Goal: Navigation & Orientation: Find specific page/section

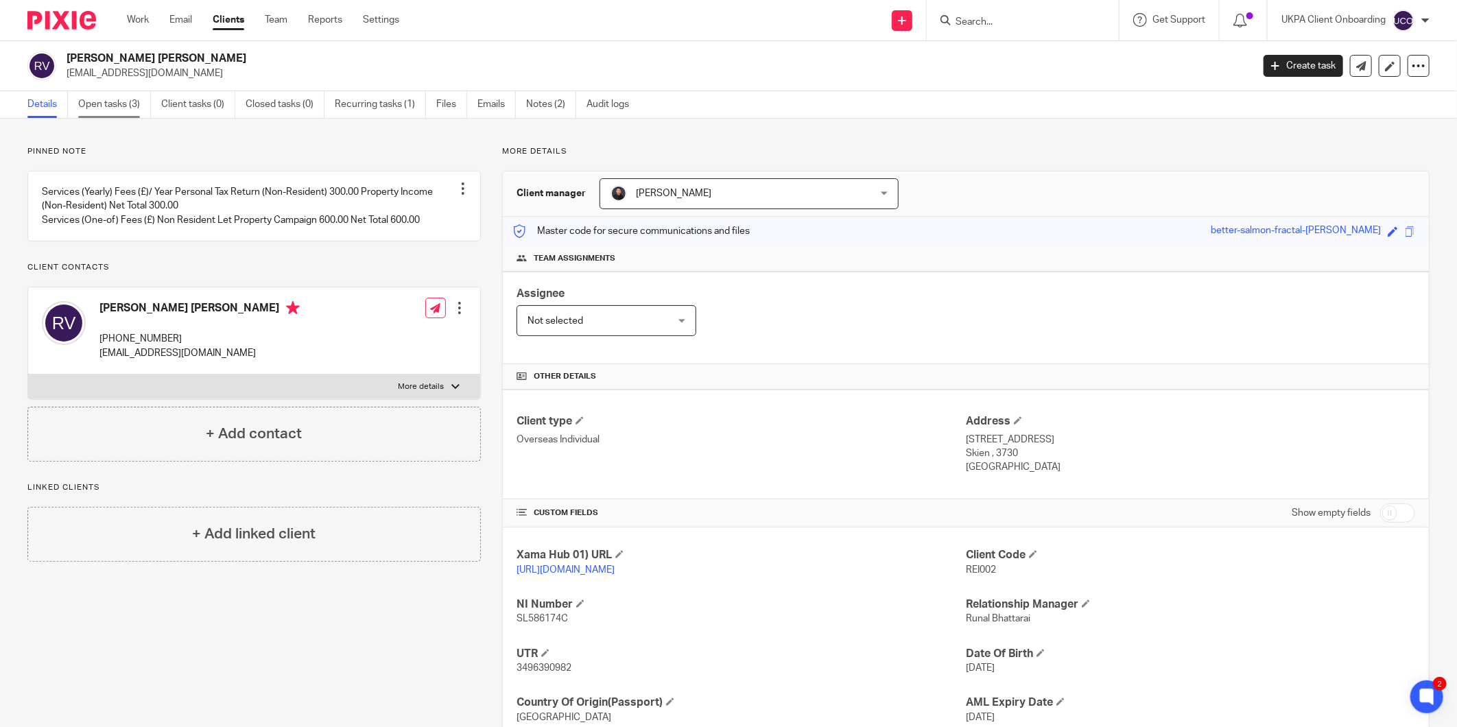
click at [135, 97] on link "Open tasks (3)" at bounding box center [114, 104] width 73 height 27
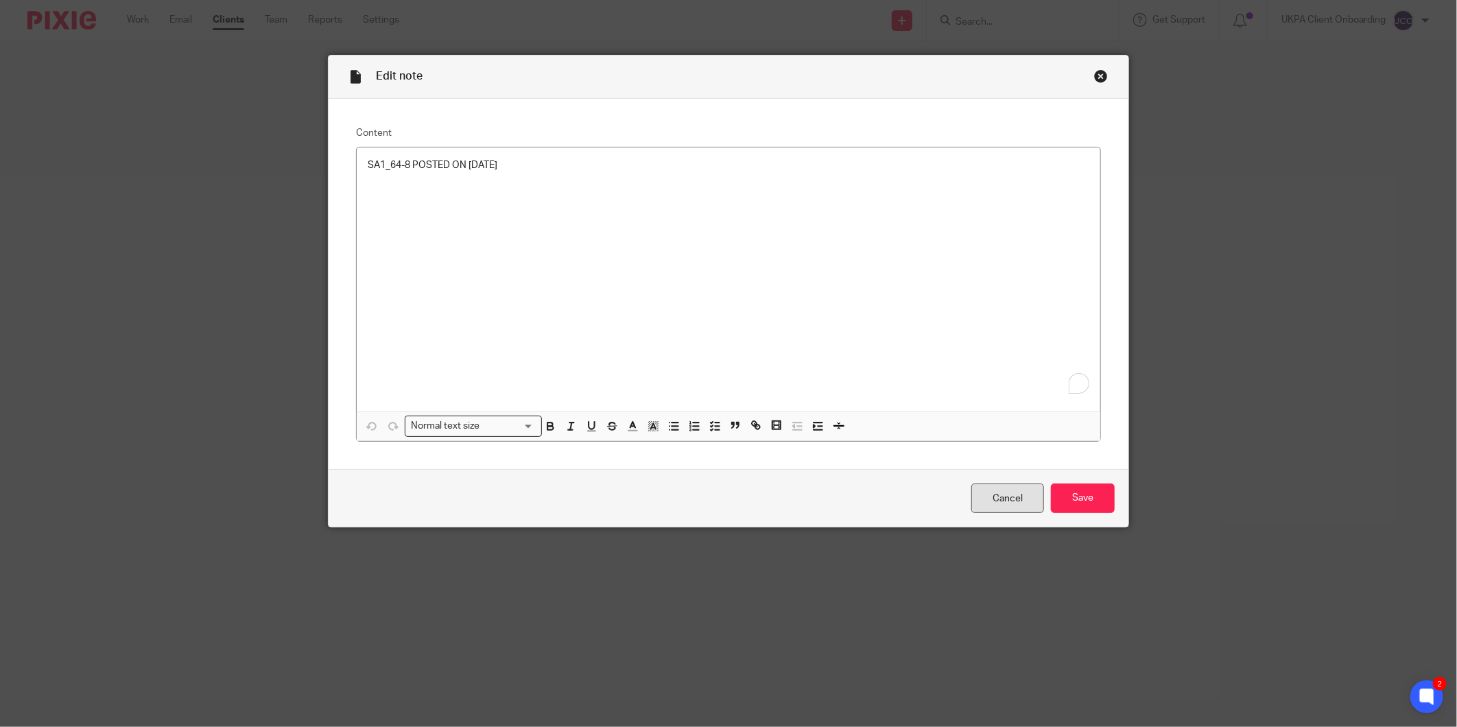
drag, startPoint x: 1043, startPoint y: 516, endPoint x: 1011, endPoint y: 501, distance: 35.0
click at [1019, 505] on div "Cancel Save" at bounding box center [729, 498] width 800 height 58
click at [1011, 501] on link "Cancel" at bounding box center [1007, 498] width 73 height 29
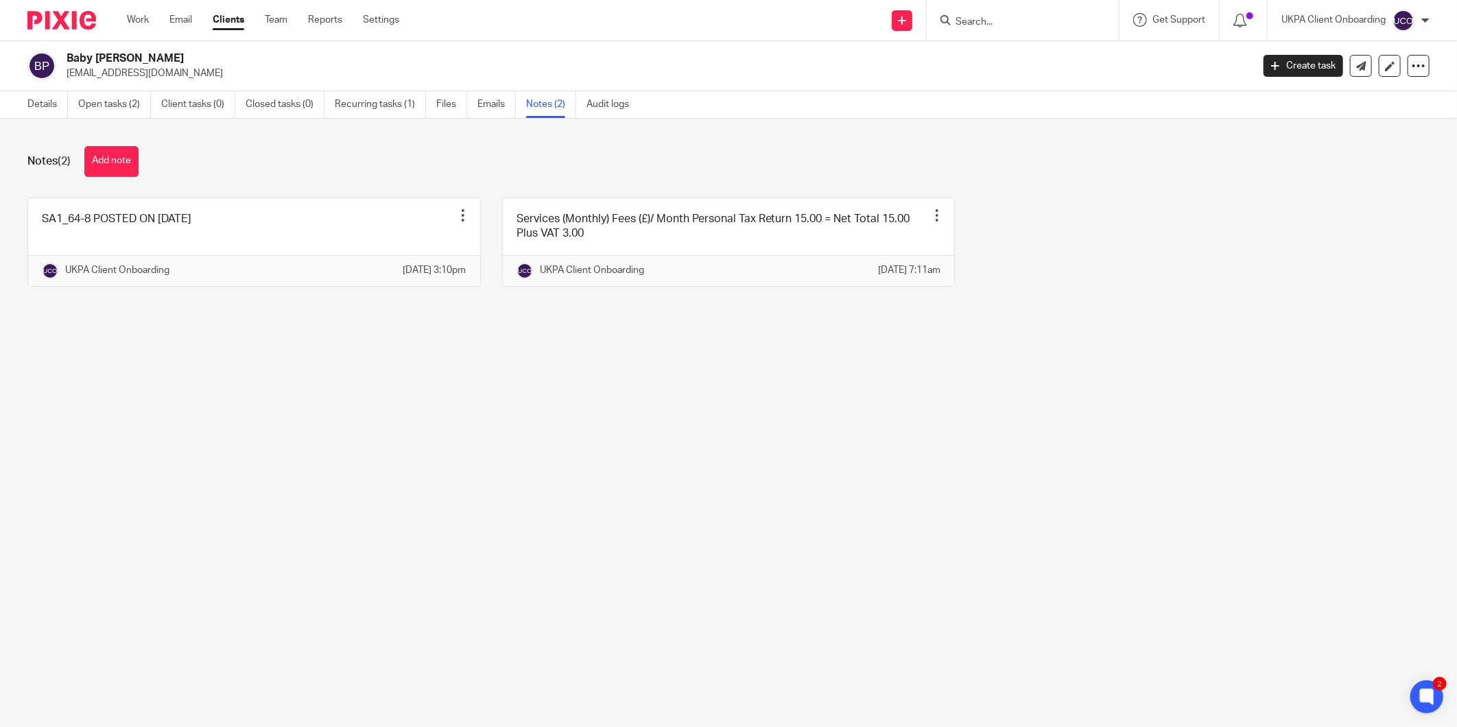
click at [982, 29] on div at bounding box center [1023, 20] width 192 height 40
click at [983, 24] on div at bounding box center [1023, 20] width 192 height 40
click at [983, 24] on input "Search" at bounding box center [1015, 22] width 123 height 12
paste input "[DOMAIN_NAME][EMAIL_ADDRESS][DOMAIN_NAME]"
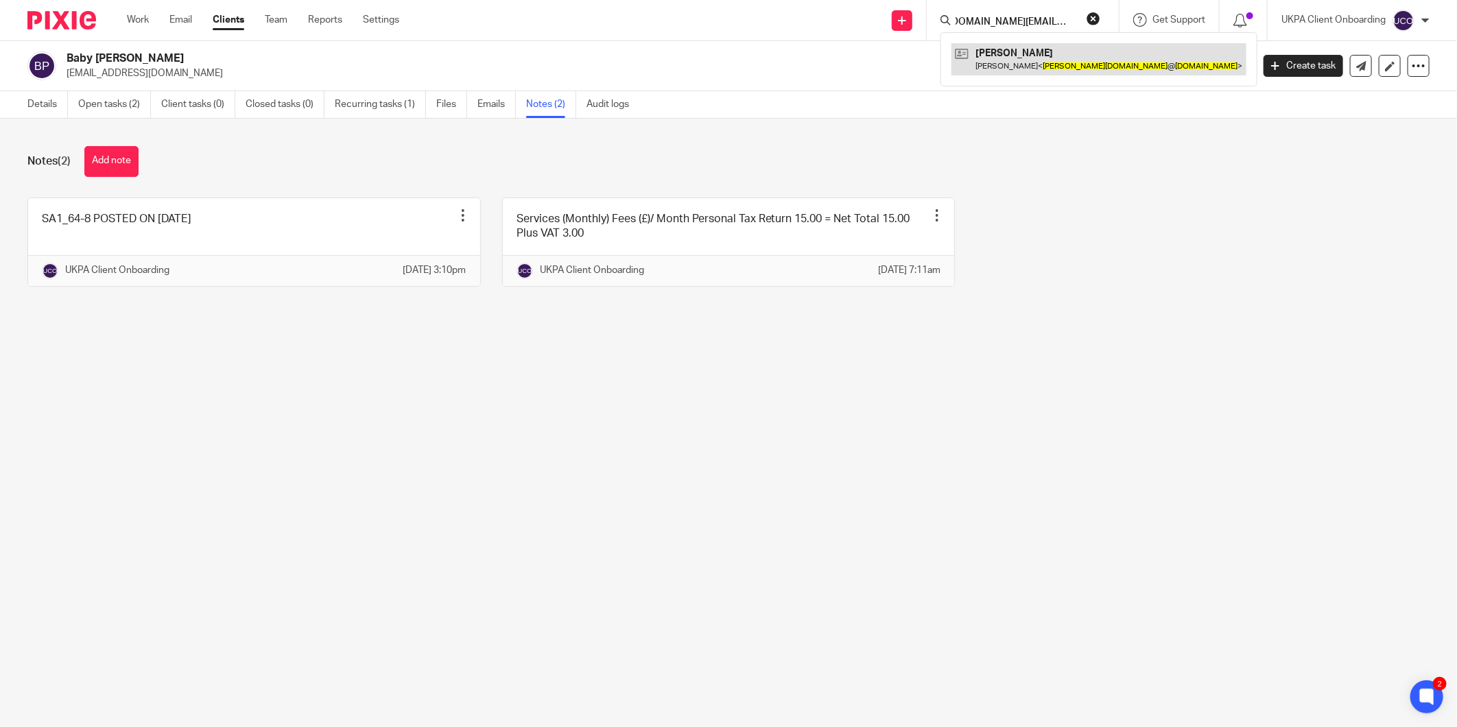
type input "[DOMAIN_NAME][EMAIL_ADDRESS][DOMAIN_NAME]"
click at [1006, 60] on link at bounding box center [1098, 59] width 295 height 32
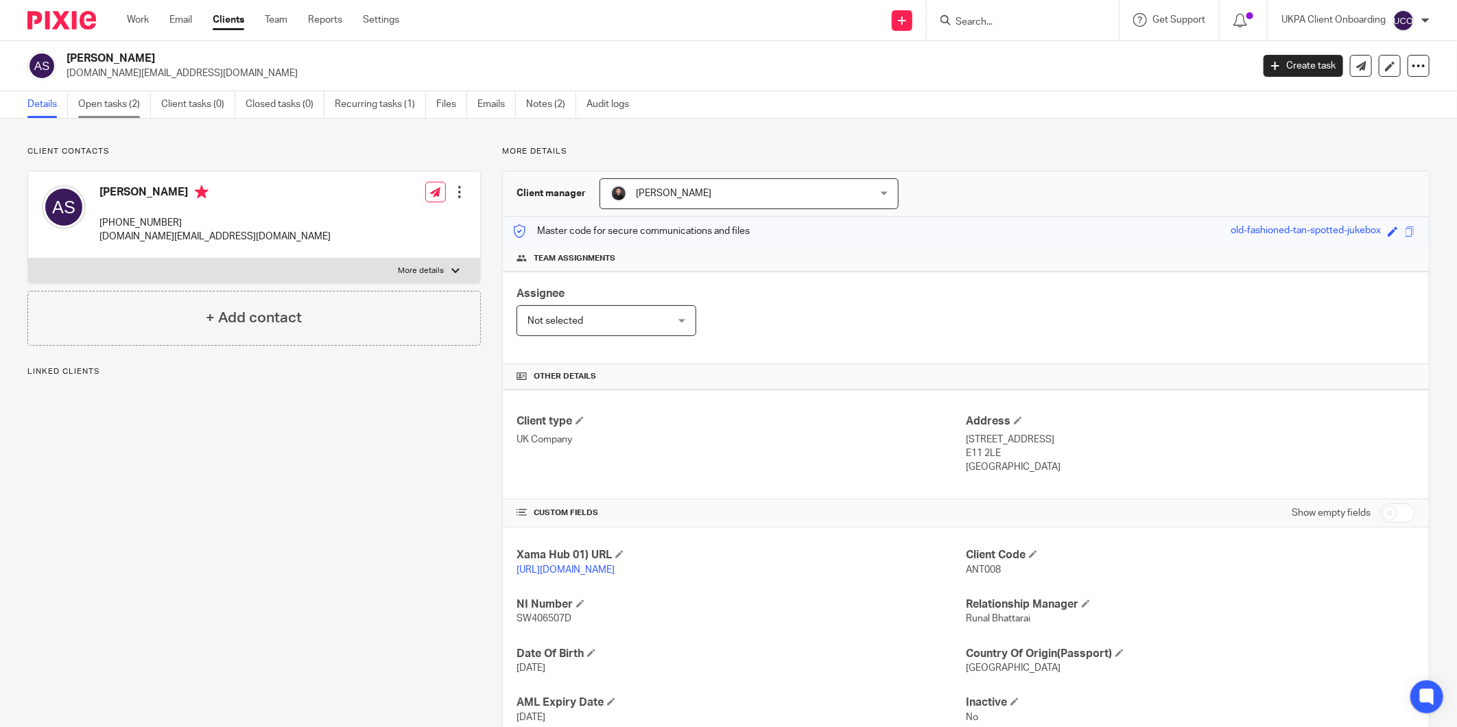
click at [108, 112] on link "Open tasks (2)" at bounding box center [114, 104] width 73 height 27
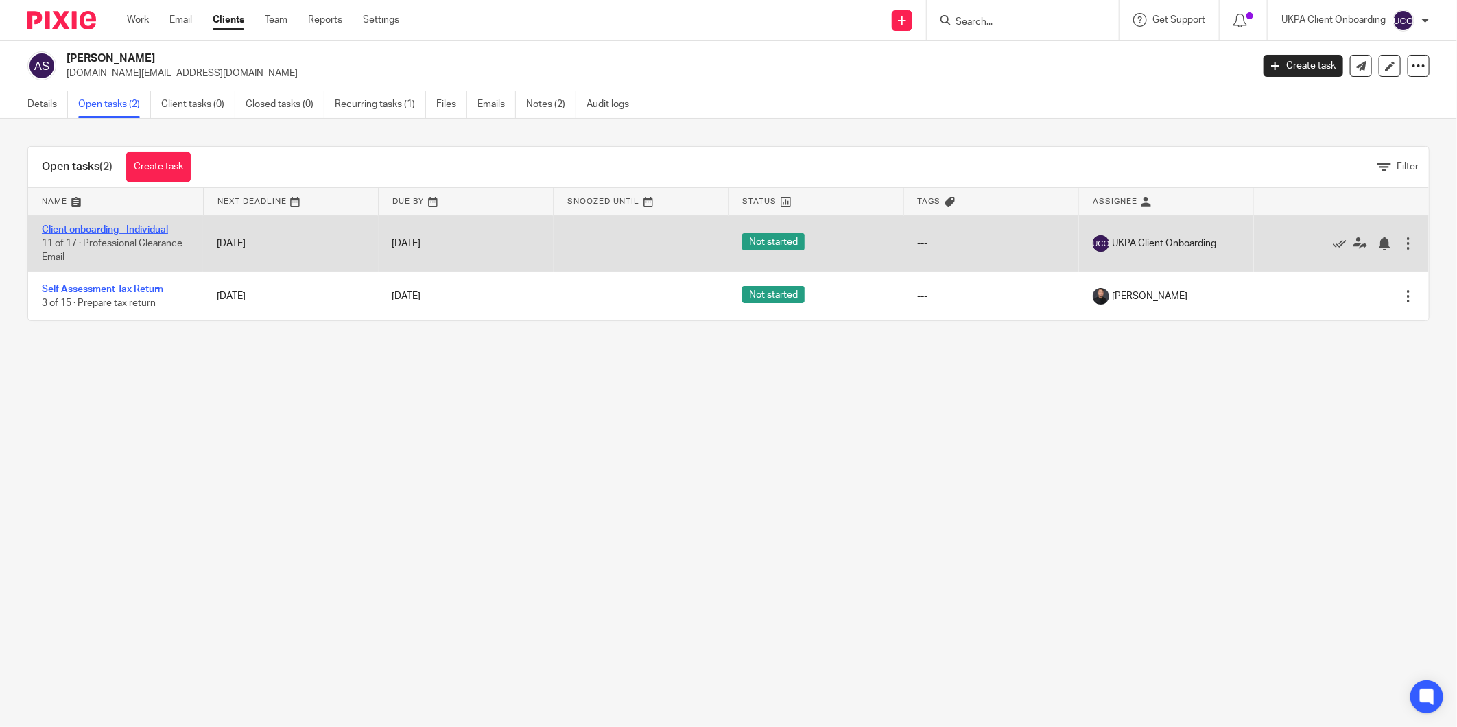
drag, startPoint x: 0, startPoint y: 0, endPoint x: 107, endPoint y: 230, distance: 253.5
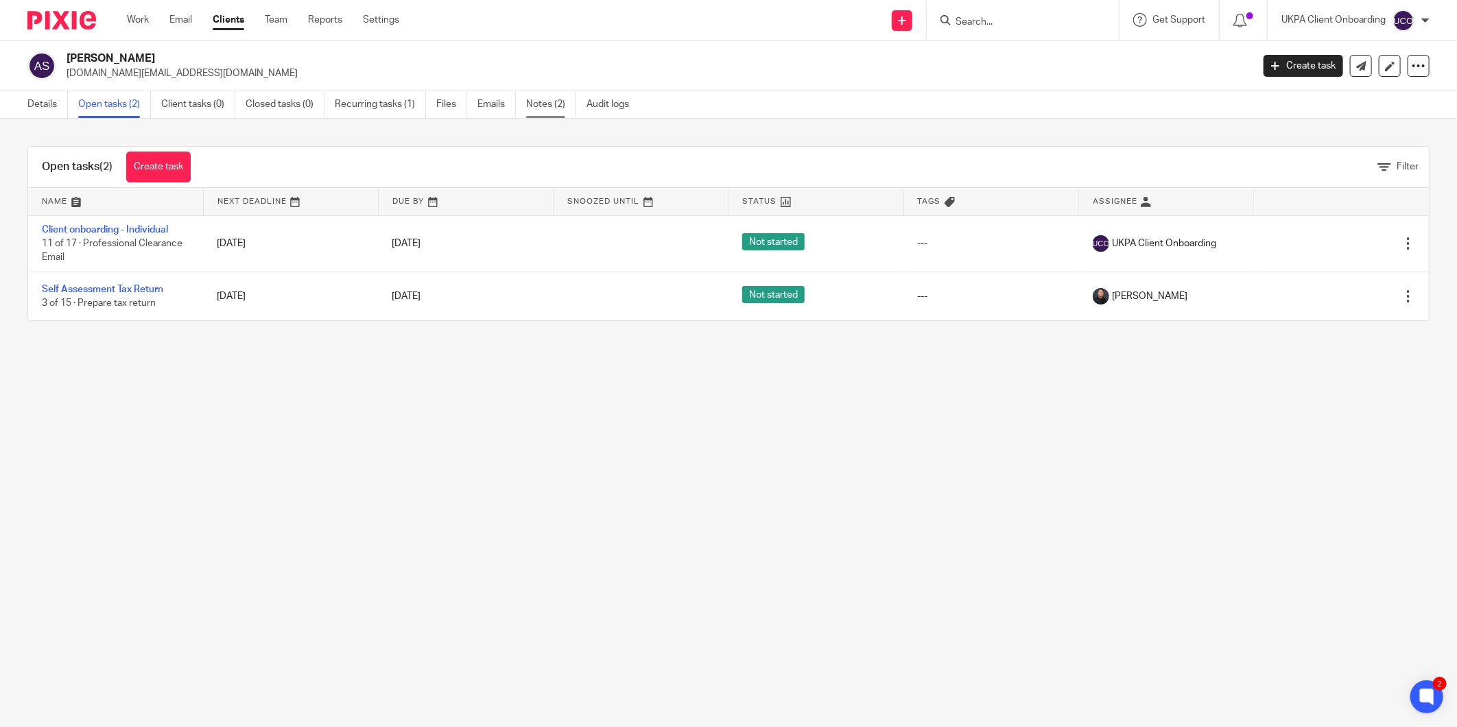
click at [566, 99] on link "Notes (2)" at bounding box center [551, 104] width 50 height 27
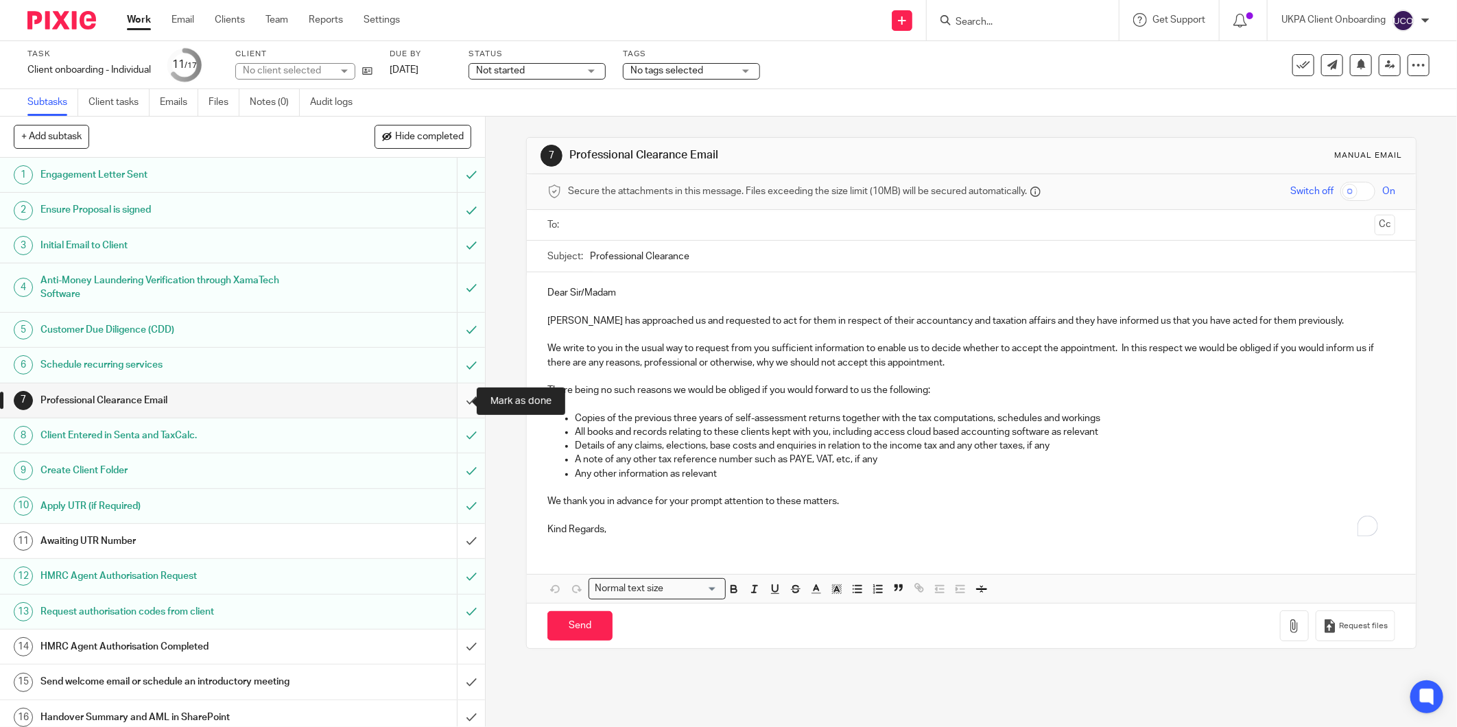
click at [457, 392] on input "submit" at bounding box center [242, 400] width 485 height 34
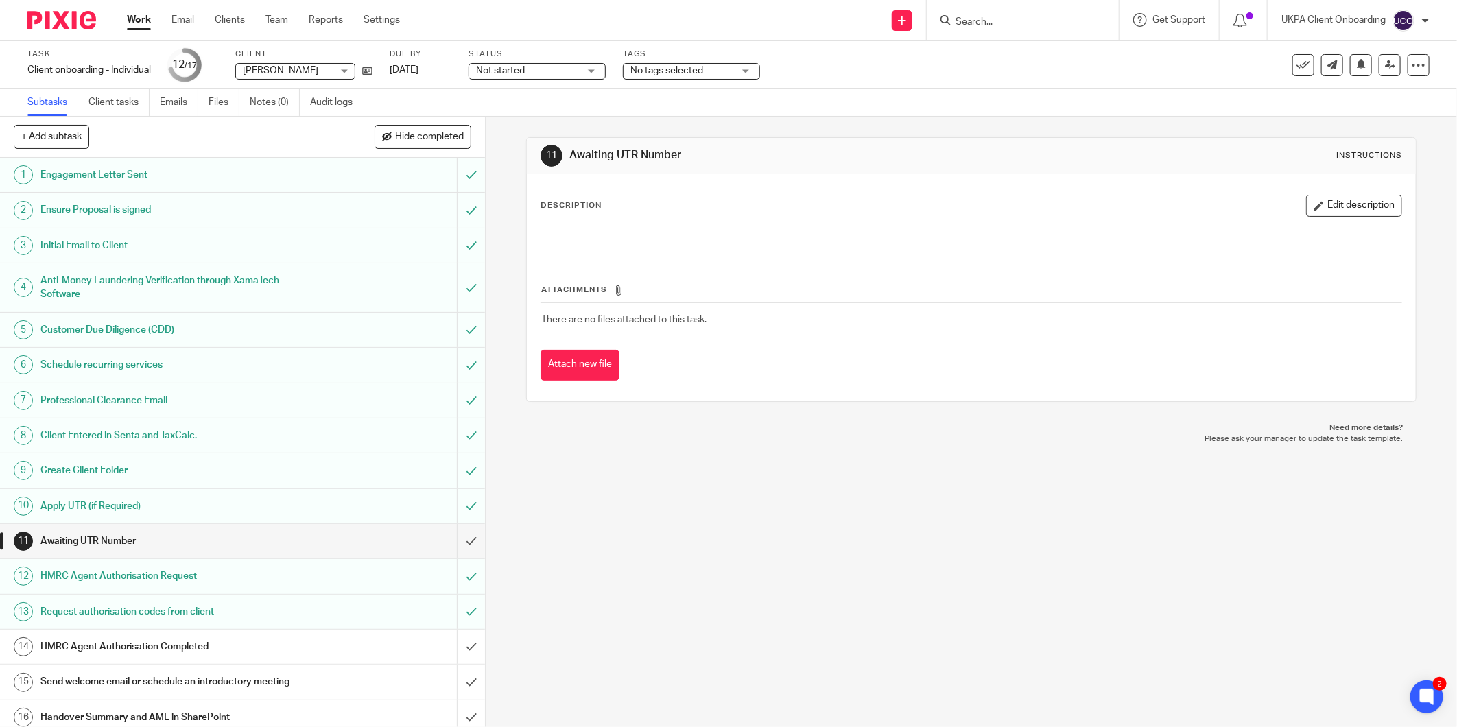
scroll to position [45, 0]
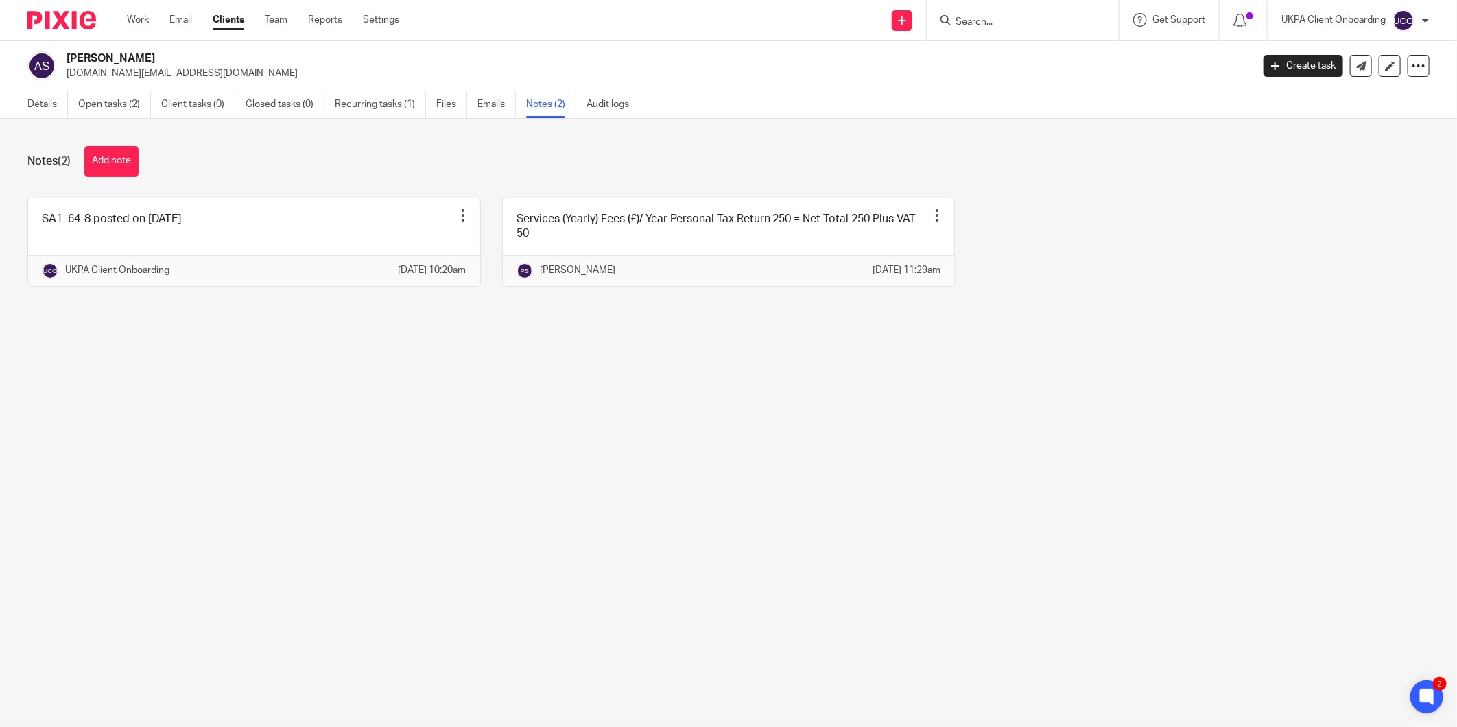
click at [990, 21] on input "Search" at bounding box center [1015, 22] width 123 height 12
paste input "zhuyuchen962@gmail.com"
type input "zhuyuchen962@gmail.com"
click at [1010, 56] on link at bounding box center [1064, 59] width 226 height 32
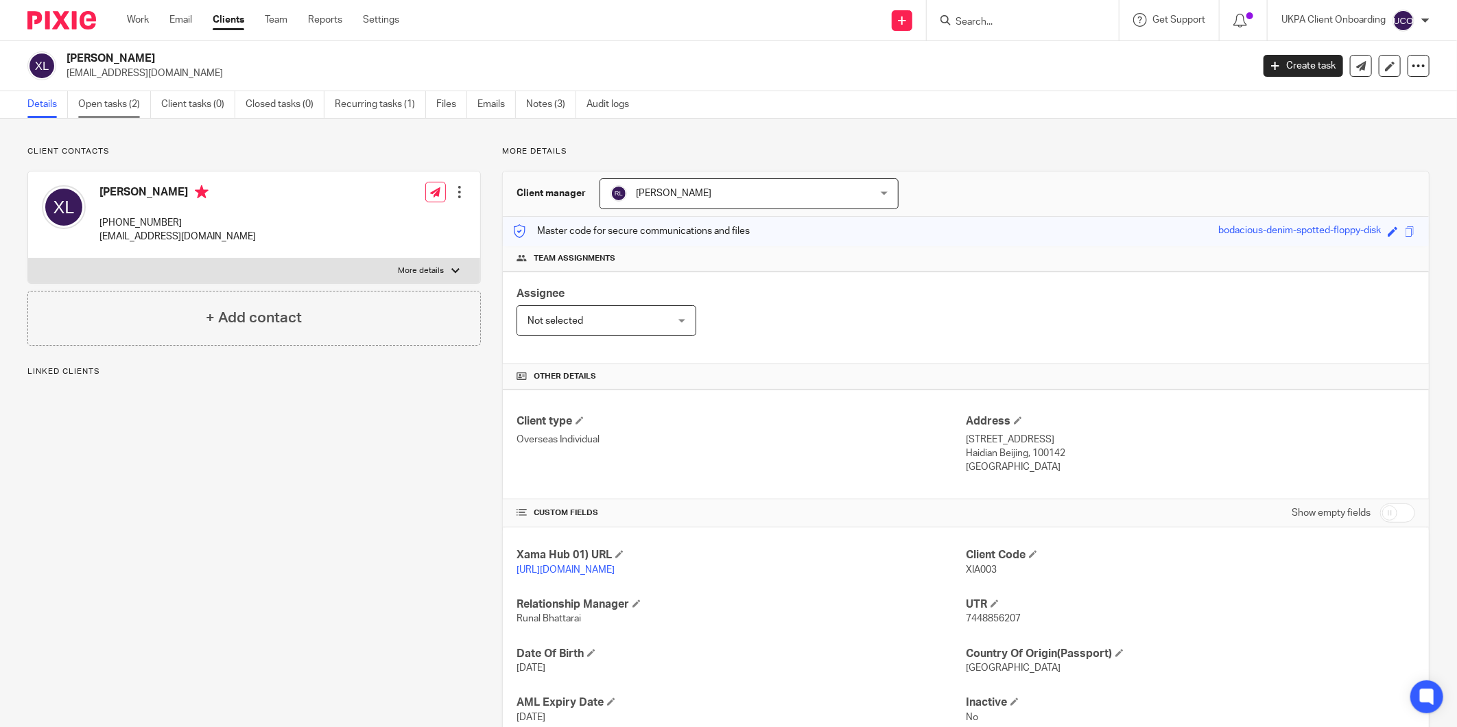
click at [103, 97] on link "Open tasks (2)" at bounding box center [114, 104] width 73 height 27
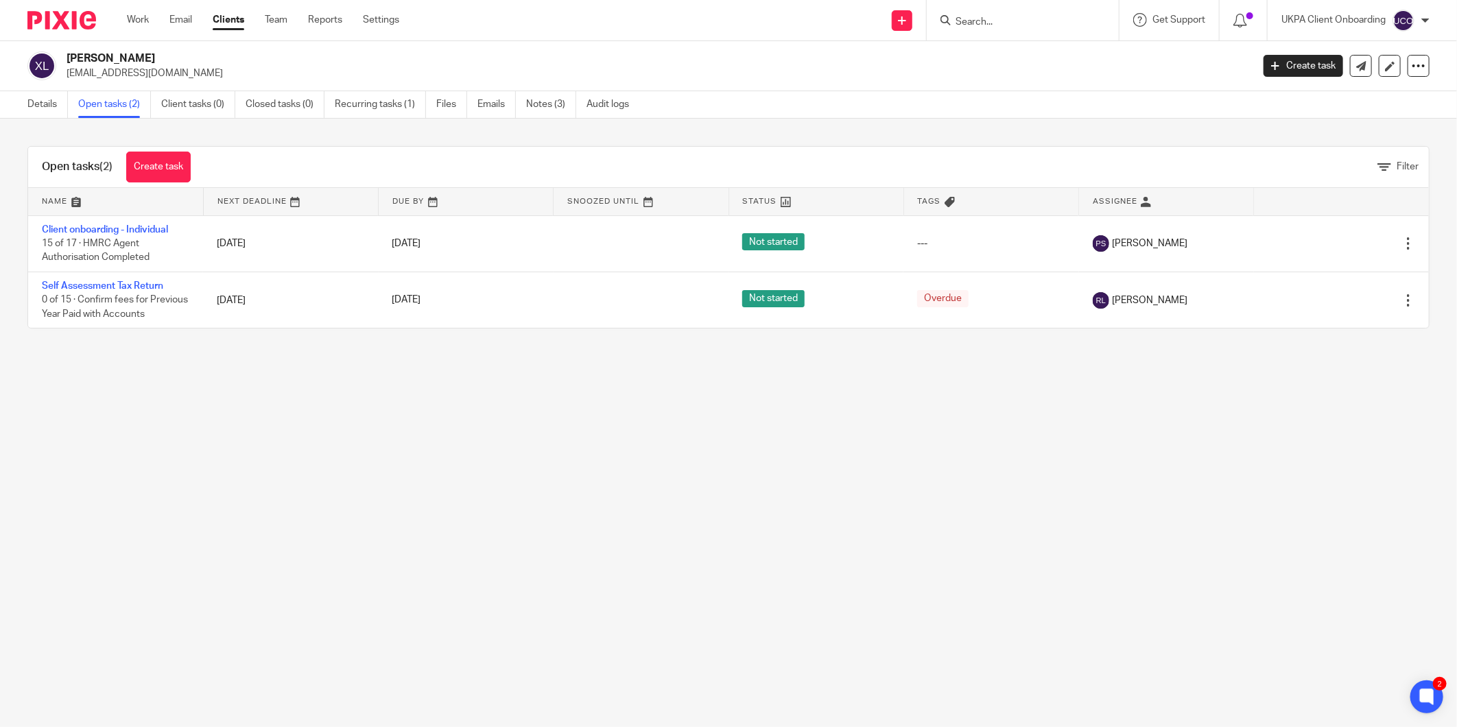
click at [997, 9] on div at bounding box center [1023, 20] width 192 height 40
click at [982, 18] on input "Search" at bounding box center [1015, 22] width 123 height 12
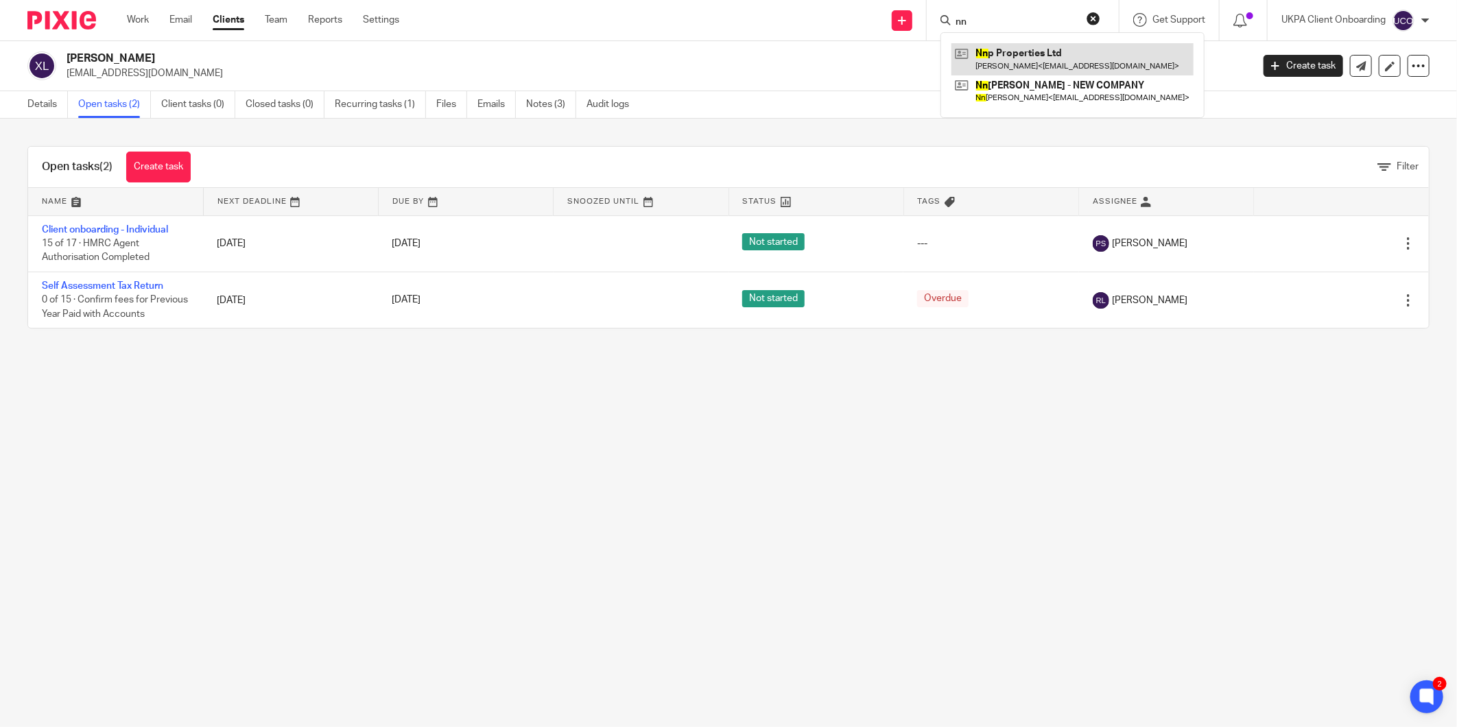
type input "nn"
click at [986, 53] on link at bounding box center [1072, 59] width 242 height 32
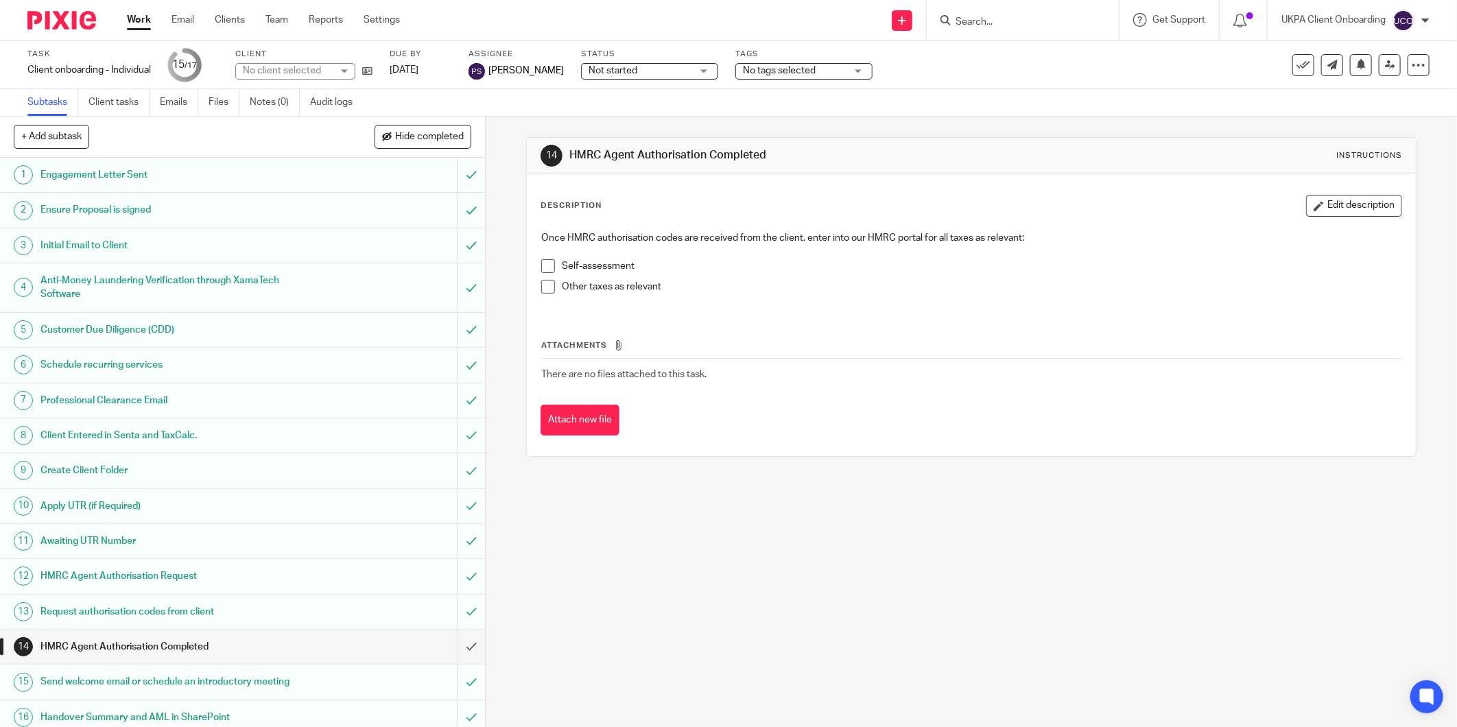
scroll to position [45, 0]
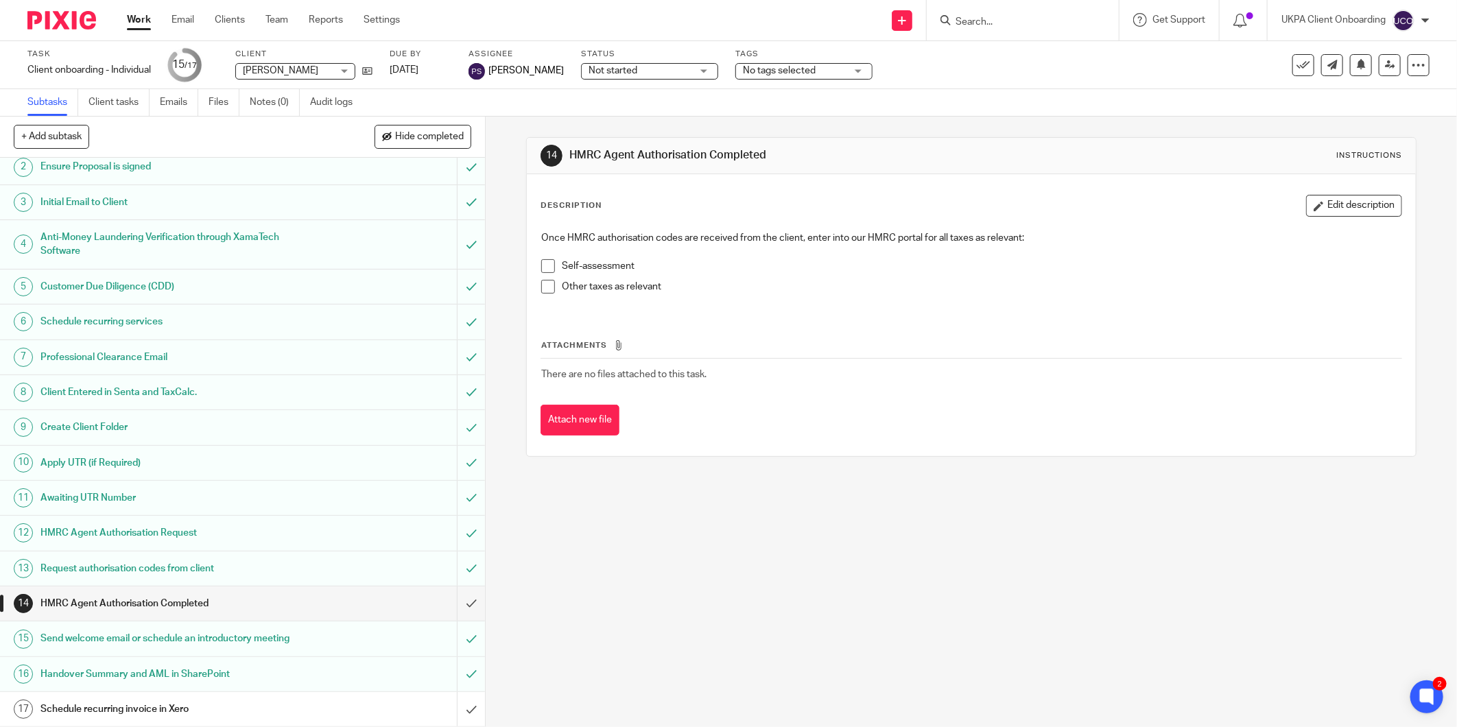
click at [986, 23] on input "Search" at bounding box center [1015, 22] width 123 height 12
paste input "panics127@gmail.com"
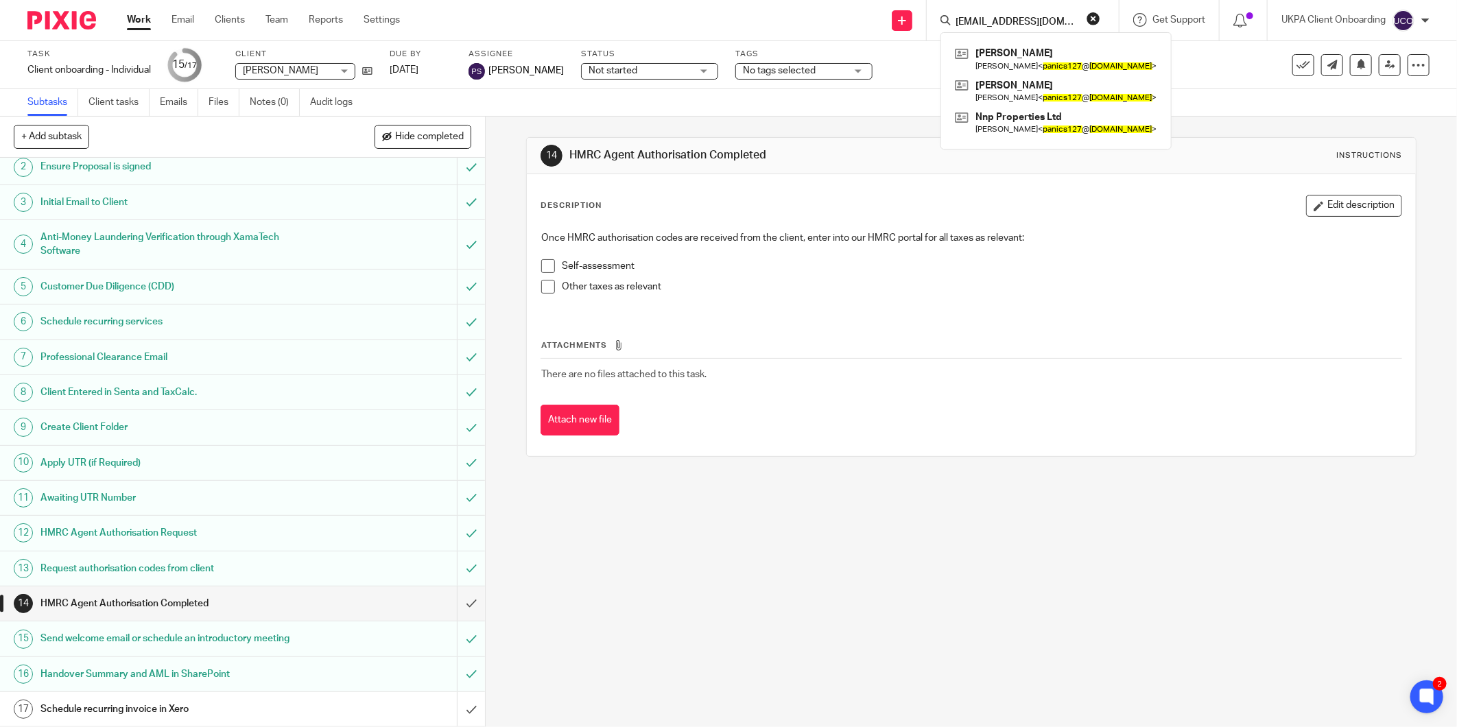
type input "panics127@gmail.com"
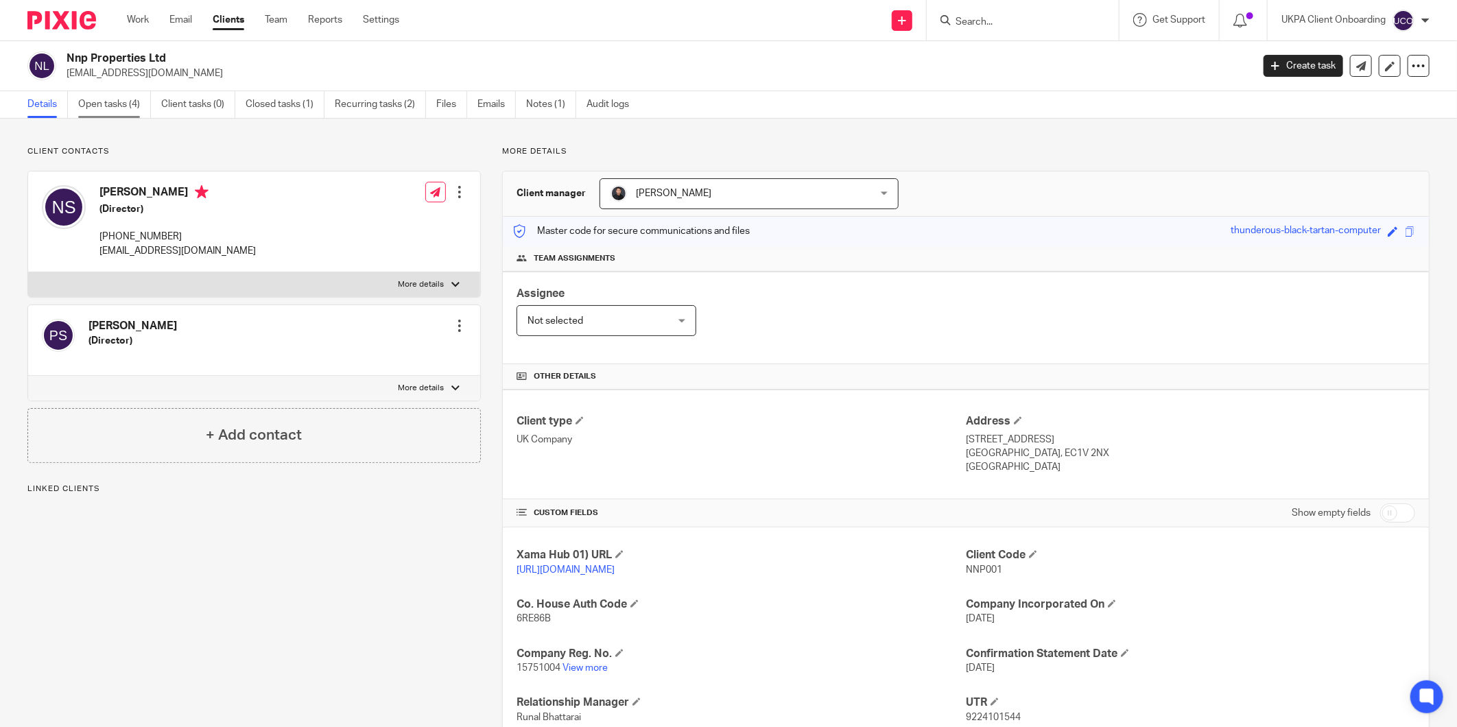
click at [117, 112] on link "Open tasks (4)" at bounding box center [114, 104] width 73 height 27
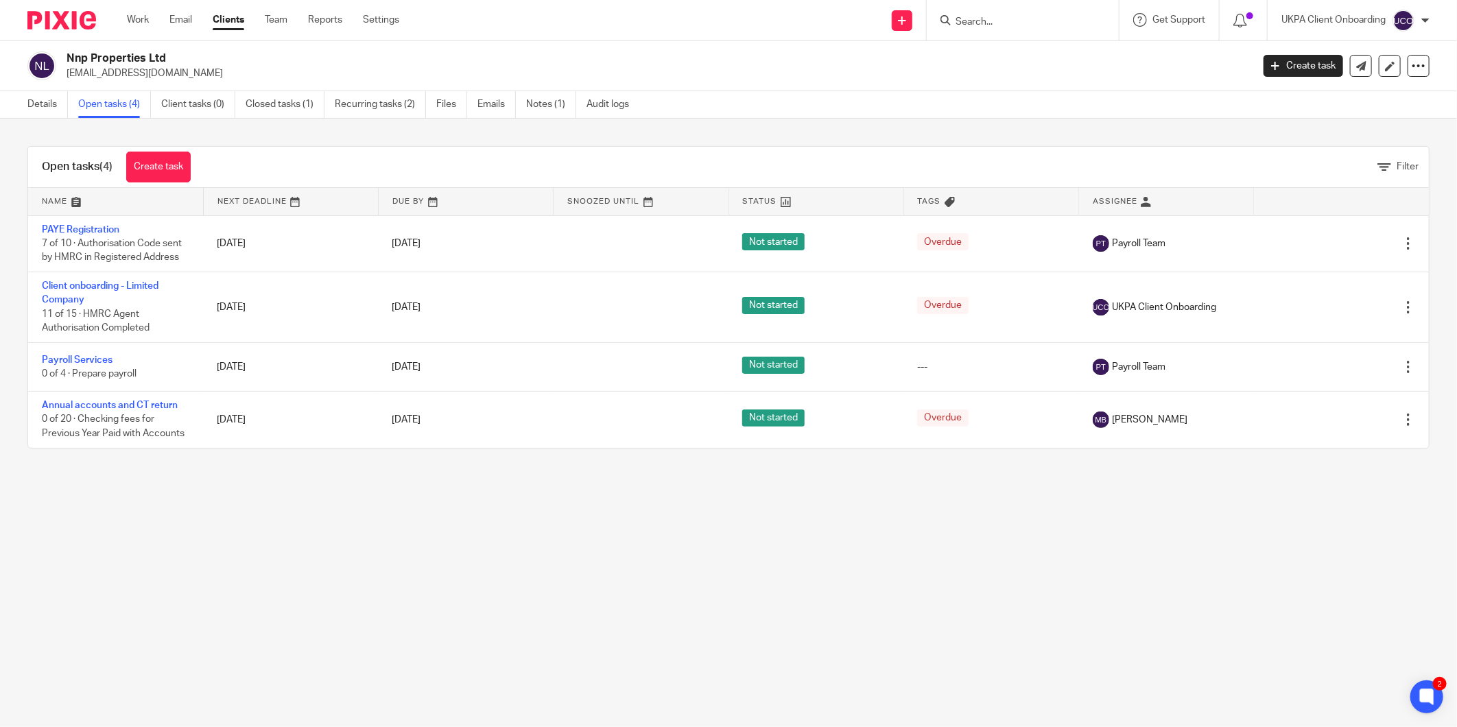
click at [992, 19] on input "Search" at bounding box center [1015, 22] width 123 height 12
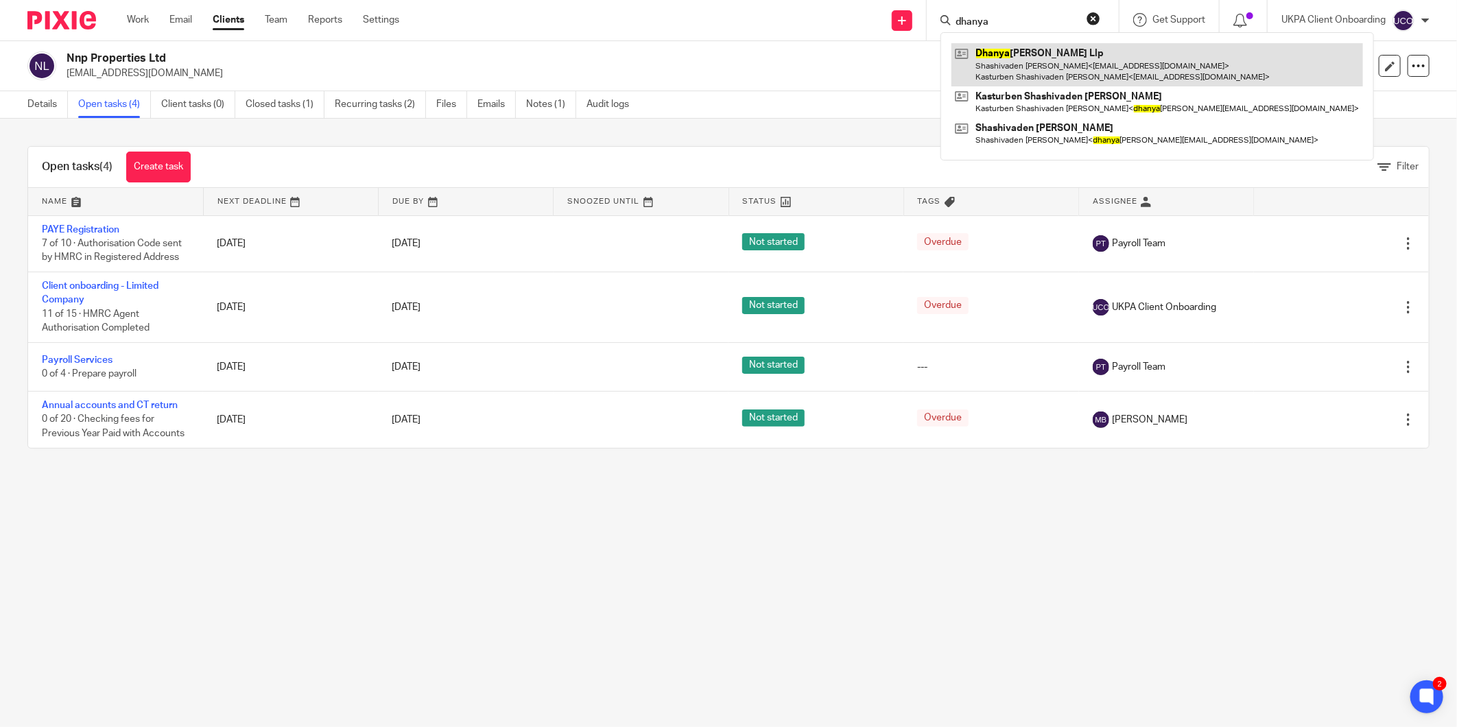
type input "dhanya"
click at [1007, 60] on link at bounding box center [1157, 64] width 412 height 43
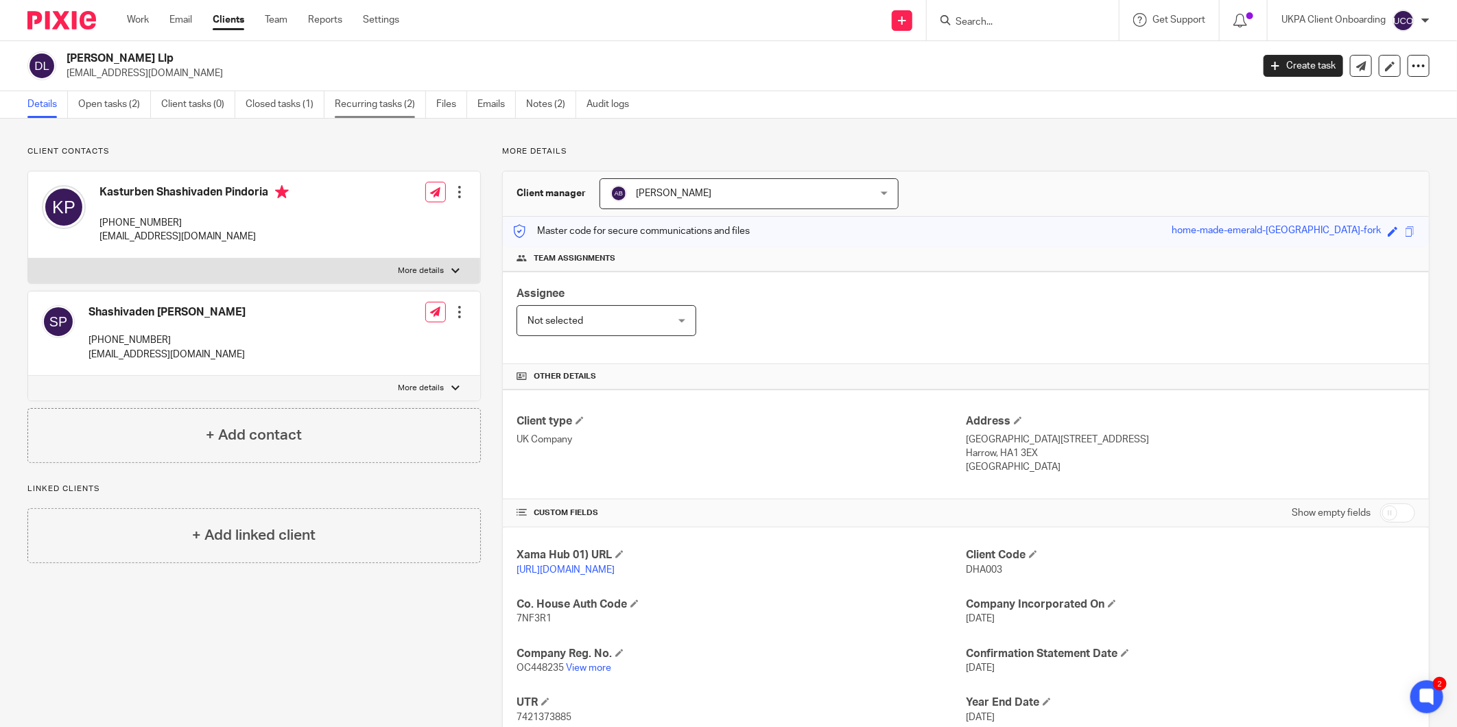
click at [377, 108] on link "Recurring tasks (2)" at bounding box center [380, 104] width 91 height 27
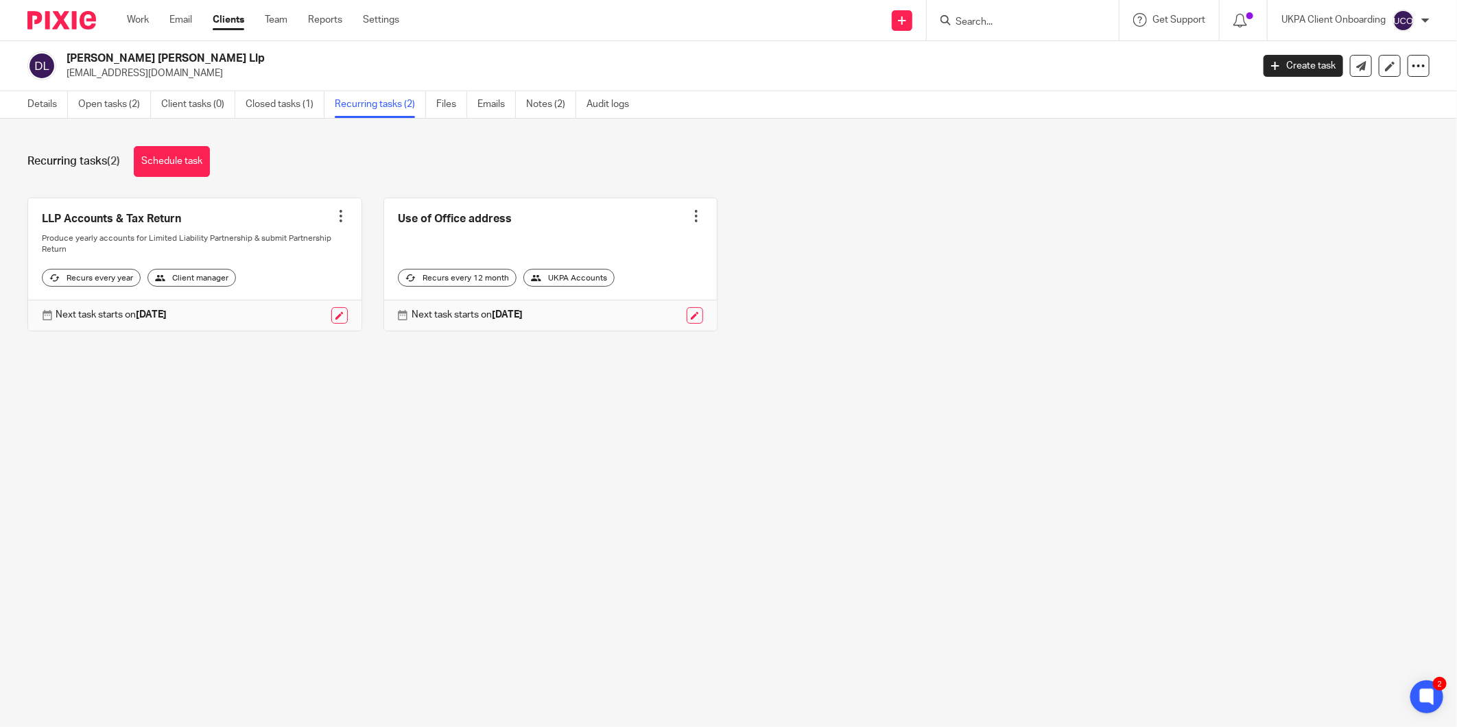
click at [981, 25] on input "Search" at bounding box center [1015, 22] width 123 height 12
click at [1006, 26] on input "Search" at bounding box center [1015, 22] width 123 height 12
click at [964, 22] on input "Search" at bounding box center [1015, 22] width 123 height 12
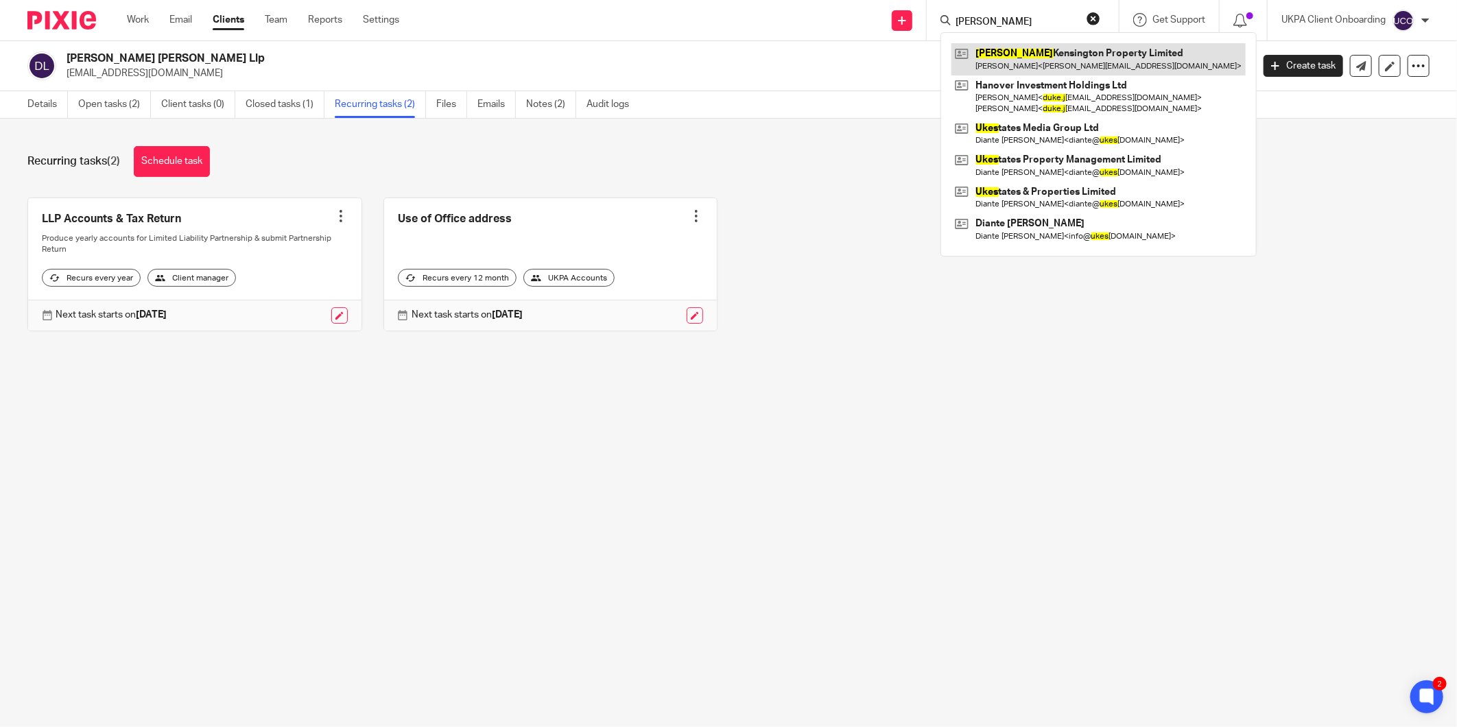
type input "[PERSON_NAME]"
click at [1015, 67] on link at bounding box center [1098, 59] width 294 height 32
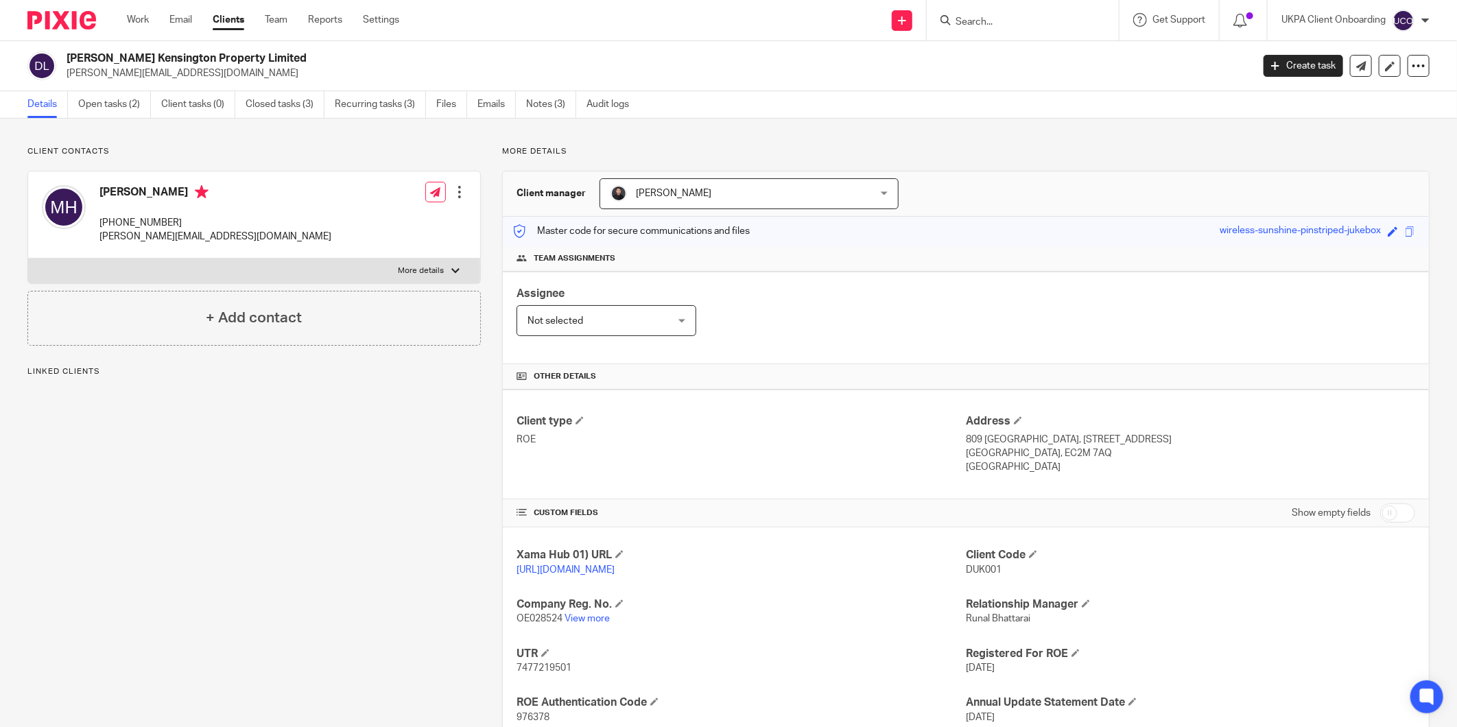
click at [206, 53] on h2 "[PERSON_NAME] Kensington Property Limited" at bounding box center [537, 58] width 941 height 14
copy div "[PERSON_NAME] Kensington Property Limited"
click at [117, 104] on link "Open tasks (2)" at bounding box center [114, 104] width 73 height 27
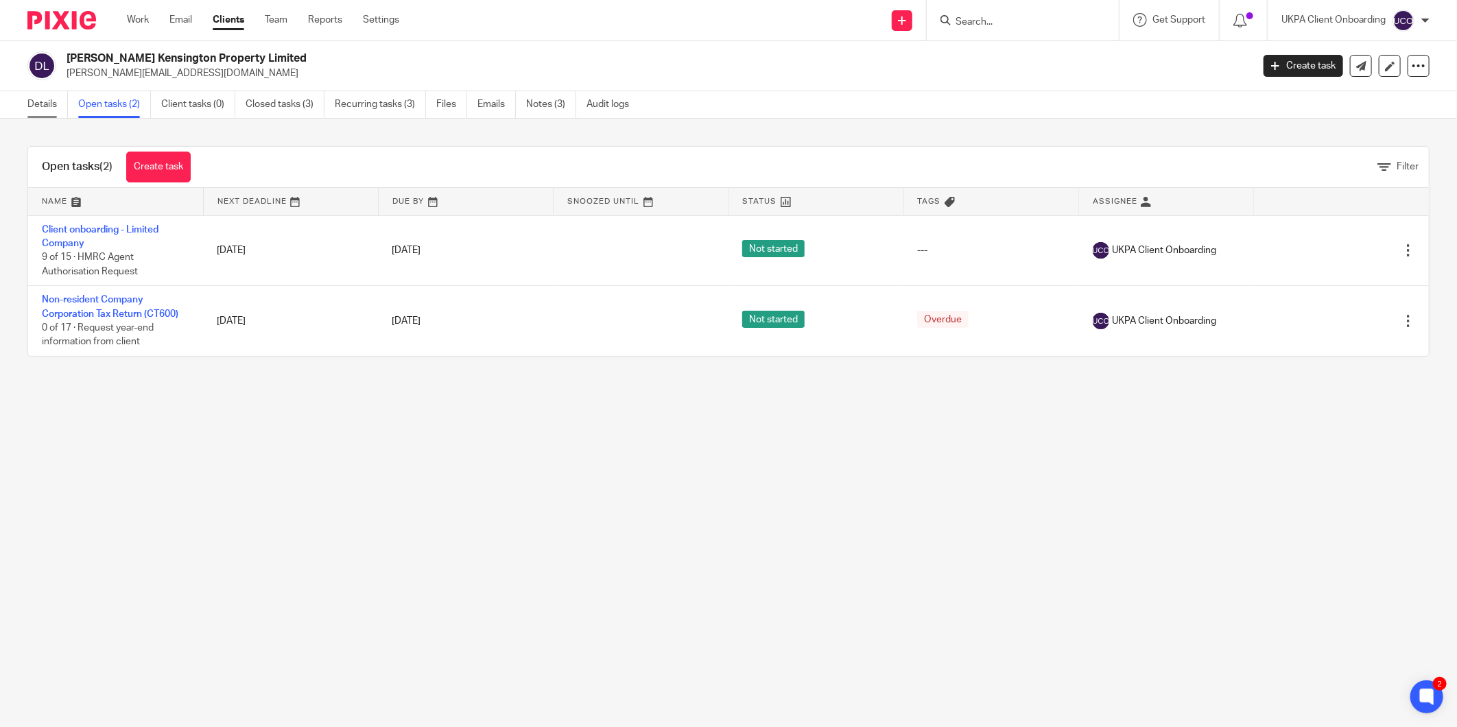
click at [53, 105] on link "Details" at bounding box center [47, 104] width 40 height 27
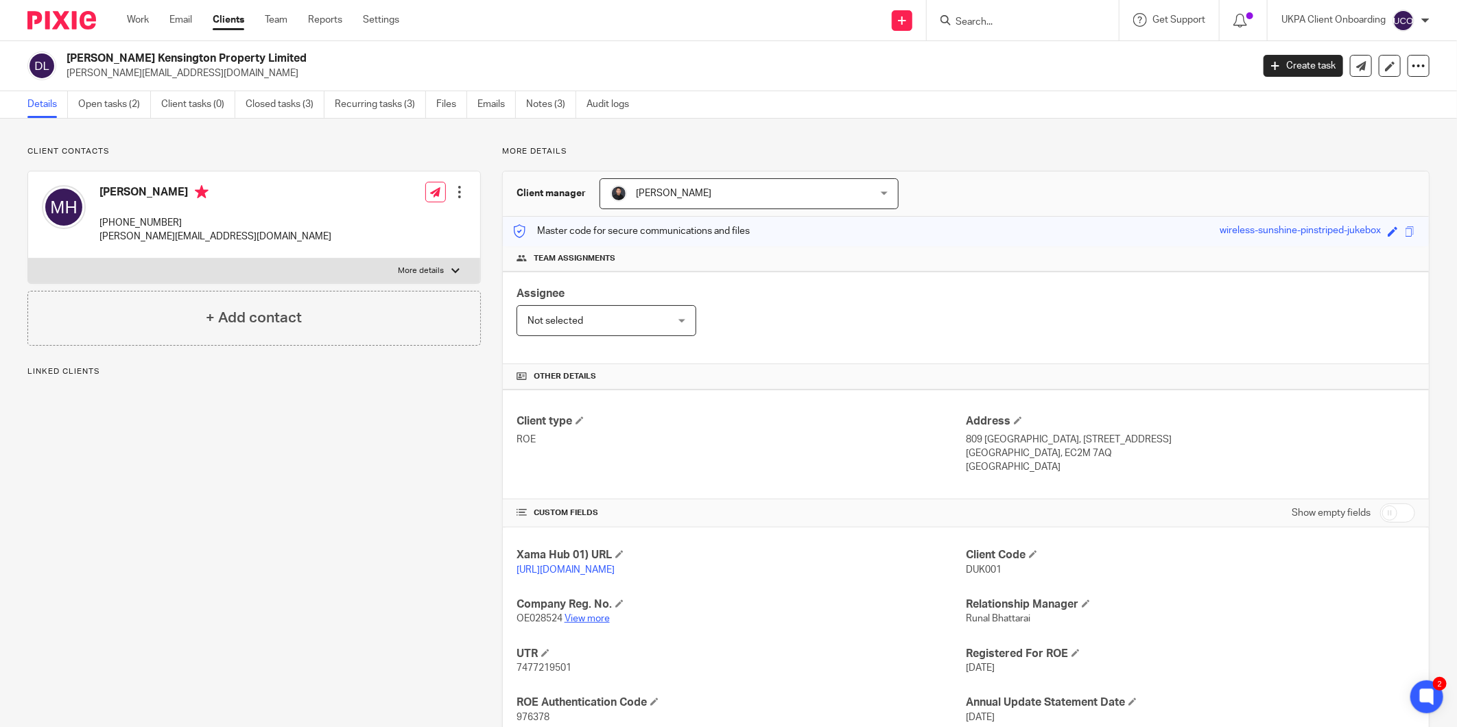
click at [578, 623] on link "View more" at bounding box center [586, 619] width 45 height 10
